Goal: Information Seeking & Learning: Learn about a topic

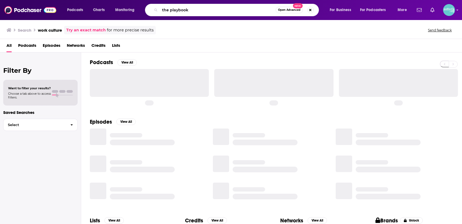
type input "the playbook"
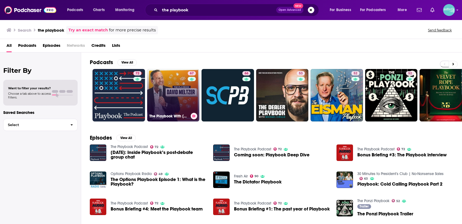
click at [181, 76] on link "67 The Playbook With [PERSON_NAME]" at bounding box center [173, 95] width 53 height 53
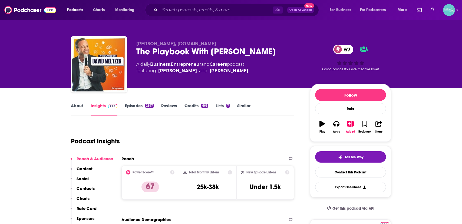
click at [140, 107] on link "Episodes 2347" at bounding box center [139, 109] width 29 height 12
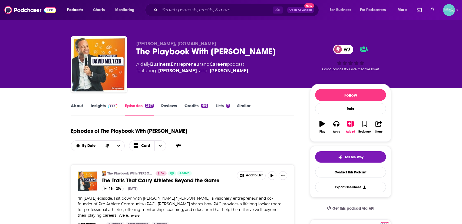
click at [109, 112] on link "Insights" at bounding box center [104, 109] width 27 height 12
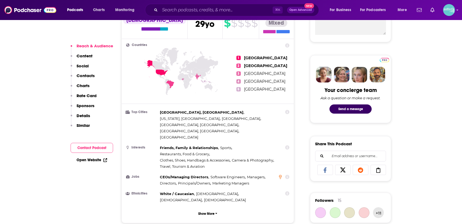
scroll to position [297, 0]
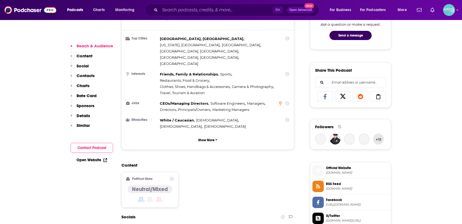
click at [94, 159] on link "Open Website" at bounding box center [92, 160] width 31 height 5
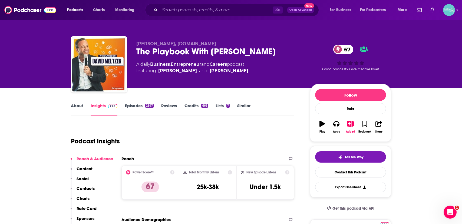
click at [74, 111] on link "About" at bounding box center [77, 109] width 12 height 12
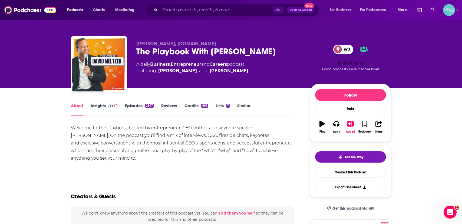
click at [132, 152] on div "Welcome to The Playbook, hosted by entrepreneur, CEO, author and keynote speake…" at bounding box center [182, 143] width 223 height 38
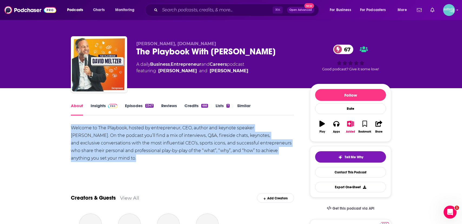
click at [132, 152] on div "Welcome to The Playbook, hosted by entrepreneur, CEO, author and keynote speake…" at bounding box center [182, 143] width 223 height 38
copy div "Welcome to The Playbook, hosted by entrepreneur, CEO, author and keynote speake…"
click at [95, 109] on link "Insights" at bounding box center [104, 109] width 27 height 12
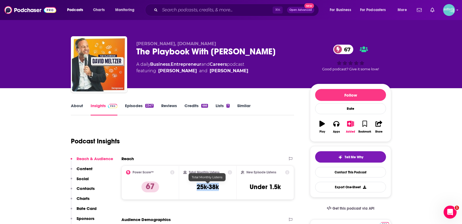
drag, startPoint x: 197, startPoint y: 188, endPoint x: 223, endPoint y: 188, distance: 26.0
click at [223, 188] on div "Total Monthly Listens 25k-38k" at bounding box center [207, 182] width 49 height 25
copy h3 "25k-38k"
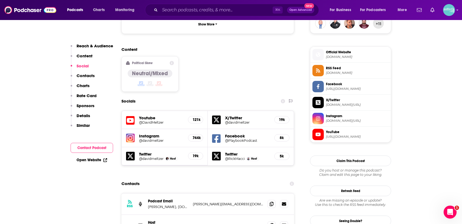
scroll to position [441, 0]
